Goal: Navigation & Orientation: Find specific page/section

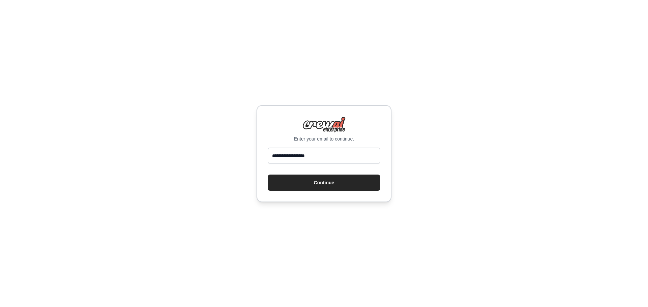
click at [326, 183] on button "Continue" at bounding box center [324, 183] width 112 height 16
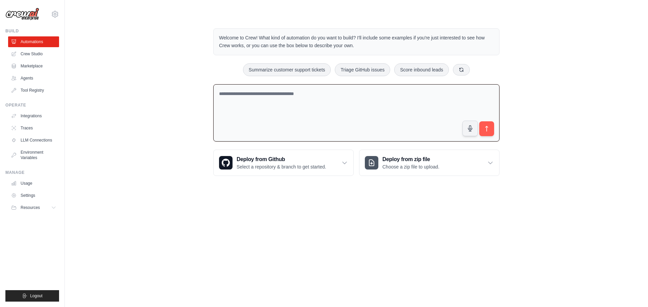
click at [279, 123] on textarea at bounding box center [356, 113] width 286 height 58
click at [53, 206] on icon at bounding box center [54, 207] width 5 height 5
click at [53, 205] on icon at bounding box center [54, 207] width 5 height 5
click at [30, 155] on link "Environment Variables" at bounding box center [34, 155] width 51 height 16
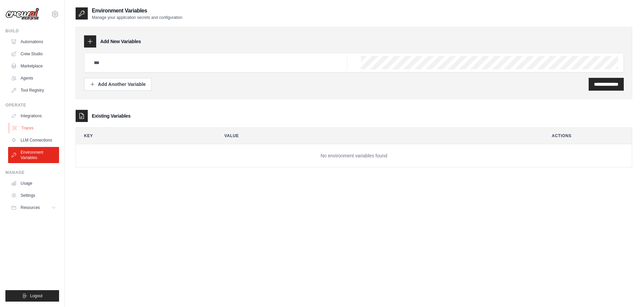
click at [32, 129] on link "Traces" at bounding box center [34, 128] width 51 height 11
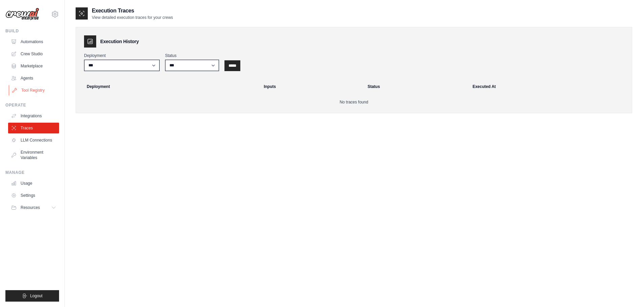
click at [33, 92] on link "Tool Registry" at bounding box center [34, 90] width 51 height 11
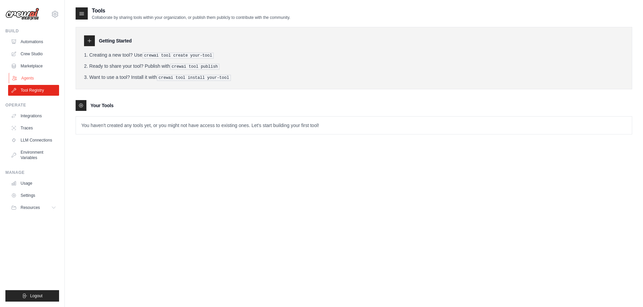
click at [37, 78] on link "Agents" at bounding box center [34, 78] width 51 height 11
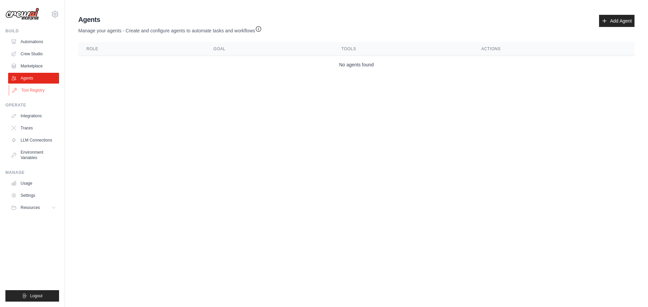
click at [33, 92] on link "Tool Registry" at bounding box center [34, 90] width 51 height 11
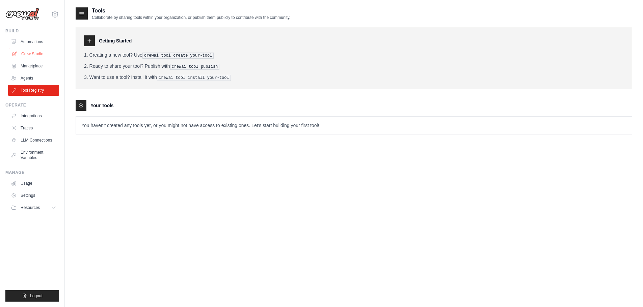
click at [33, 57] on link "Crew Studio" at bounding box center [34, 54] width 51 height 11
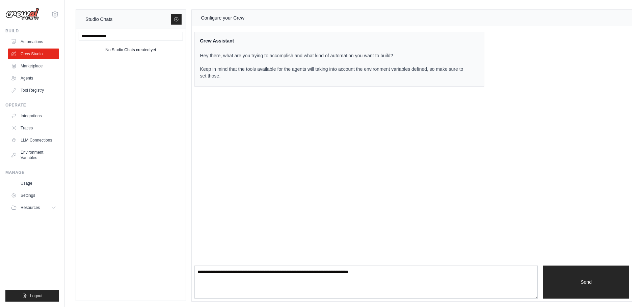
click at [30, 56] on link "Crew Studio" at bounding box center [33, 54] width 51 height 11
click at [34, 41] on link "Automations" at bounding box center [34, 41] width 51 height 11
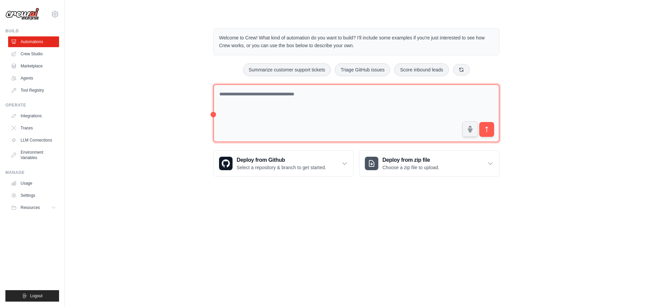
click at [280, 121] on textarea at bounding box center [356, 113] width 286 height 58
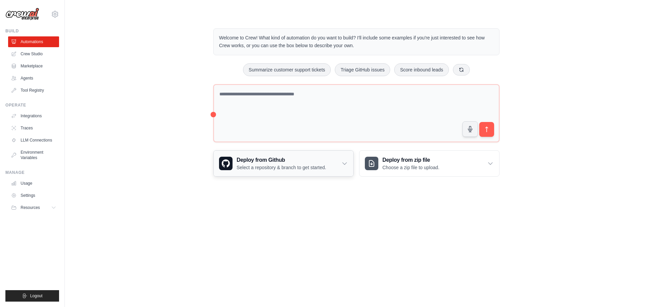
click at [343, 162] on icon at bounding box center [344, 163] width 7 height 7
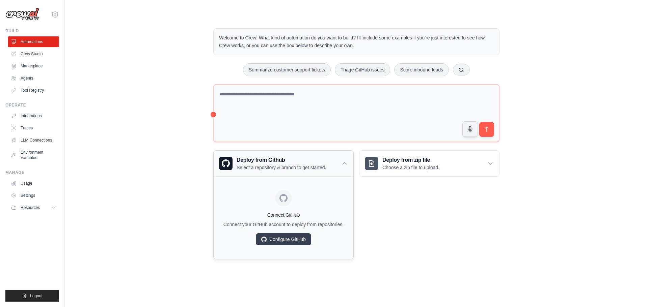
click at [343, 161] on icon at bounding box center [344, 163] width 7 height 7
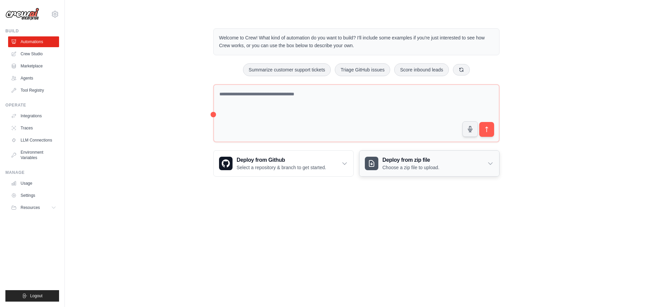
click at [487, 165] on icon at bounding box center [490, 163] width 7 height 7
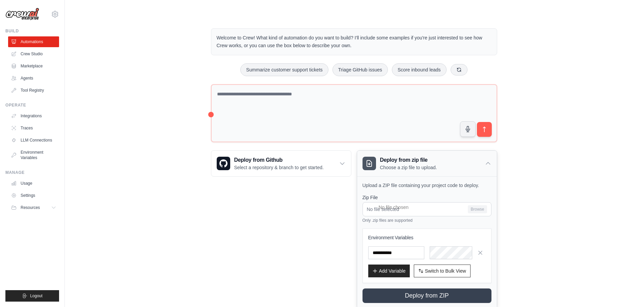
click at [487, 165] on icon at bounding box center [487, 163] width 7 height 7
